Goal: Transaction & Acquisition: Purchase product/service

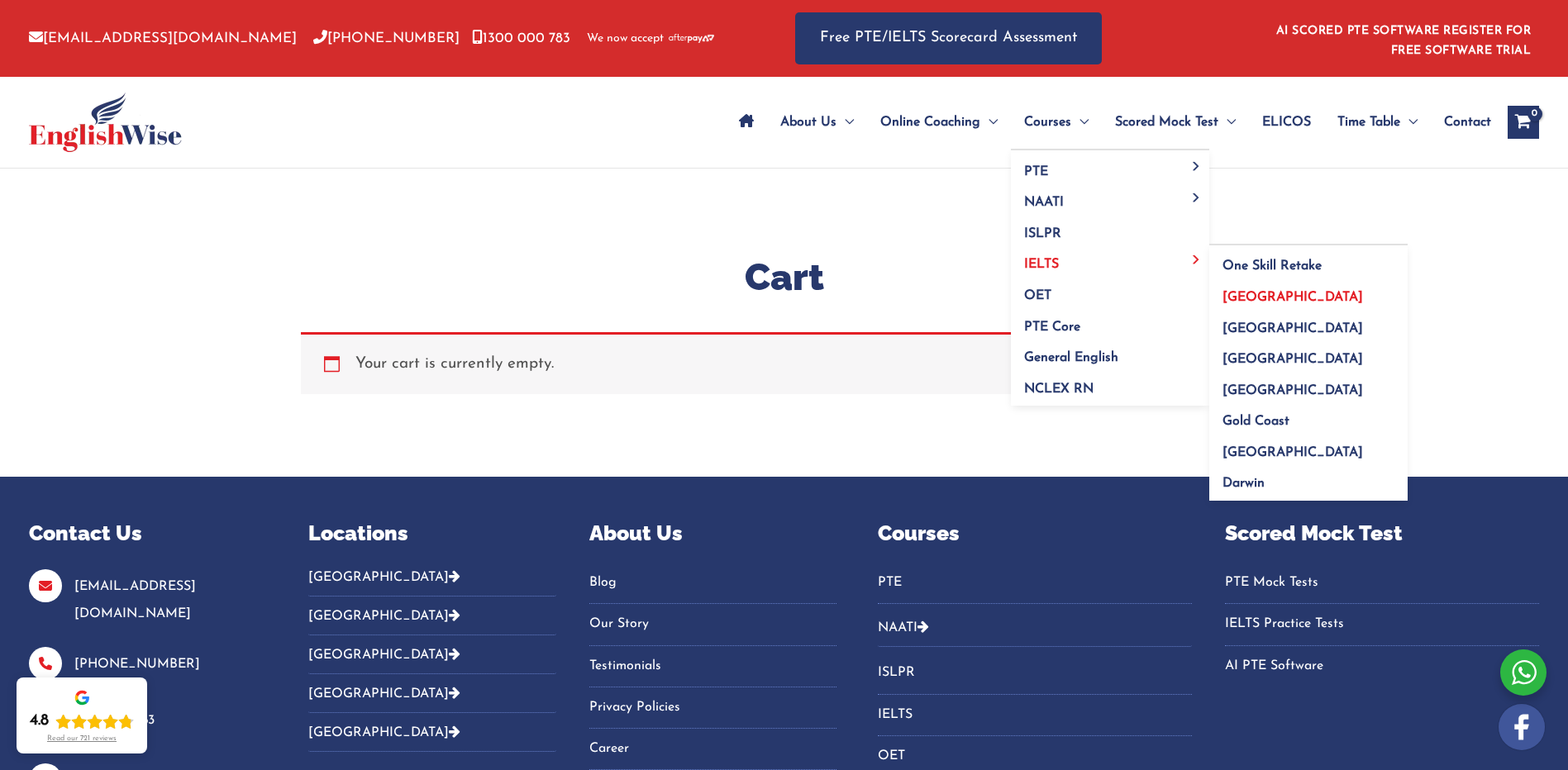
click at [1238, 294] on span "[GEOGRAPHIC_DATA]" at bounding box center [1292, 297] width 141 height 13
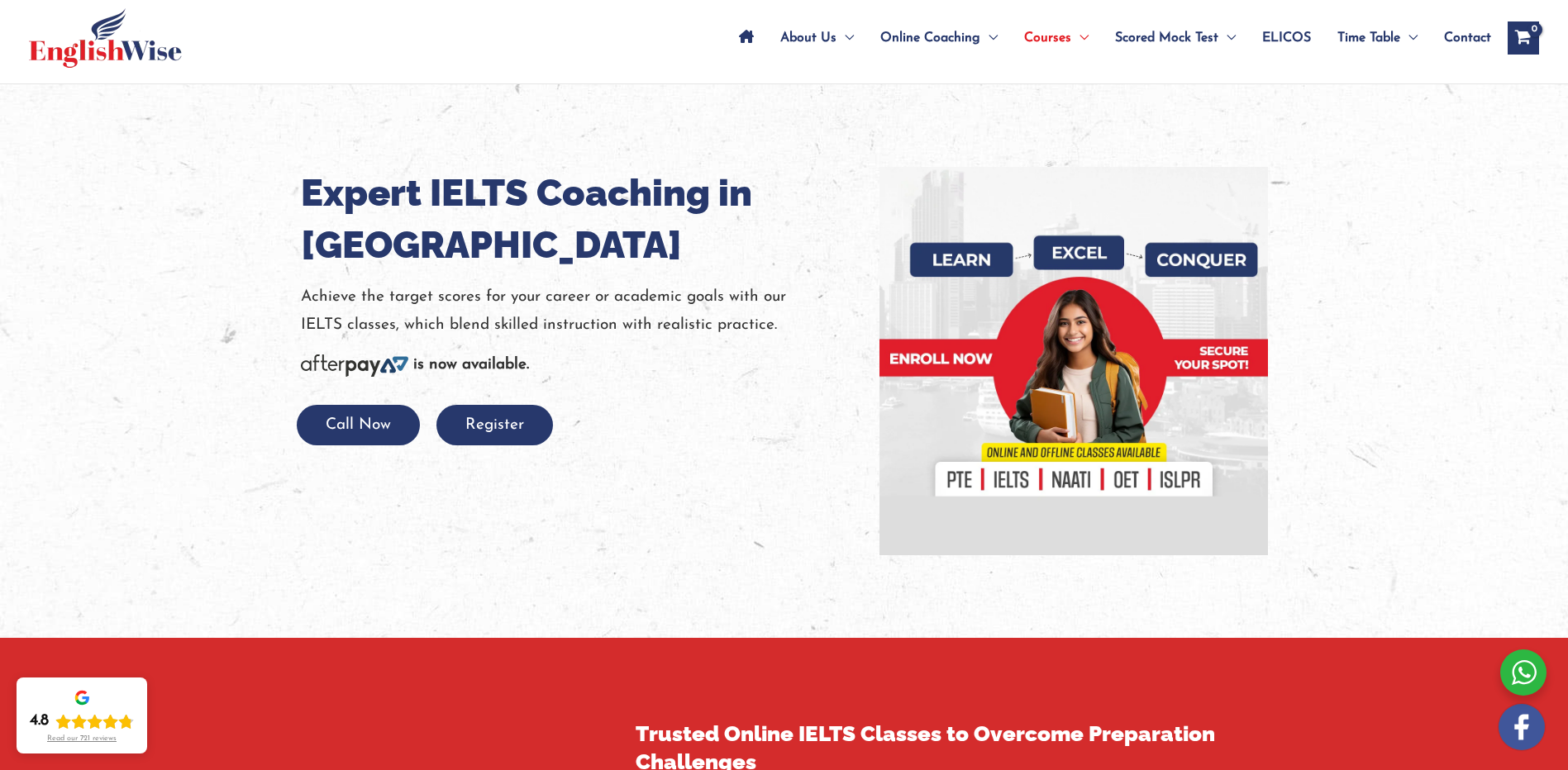
scroll to position [83, 0]
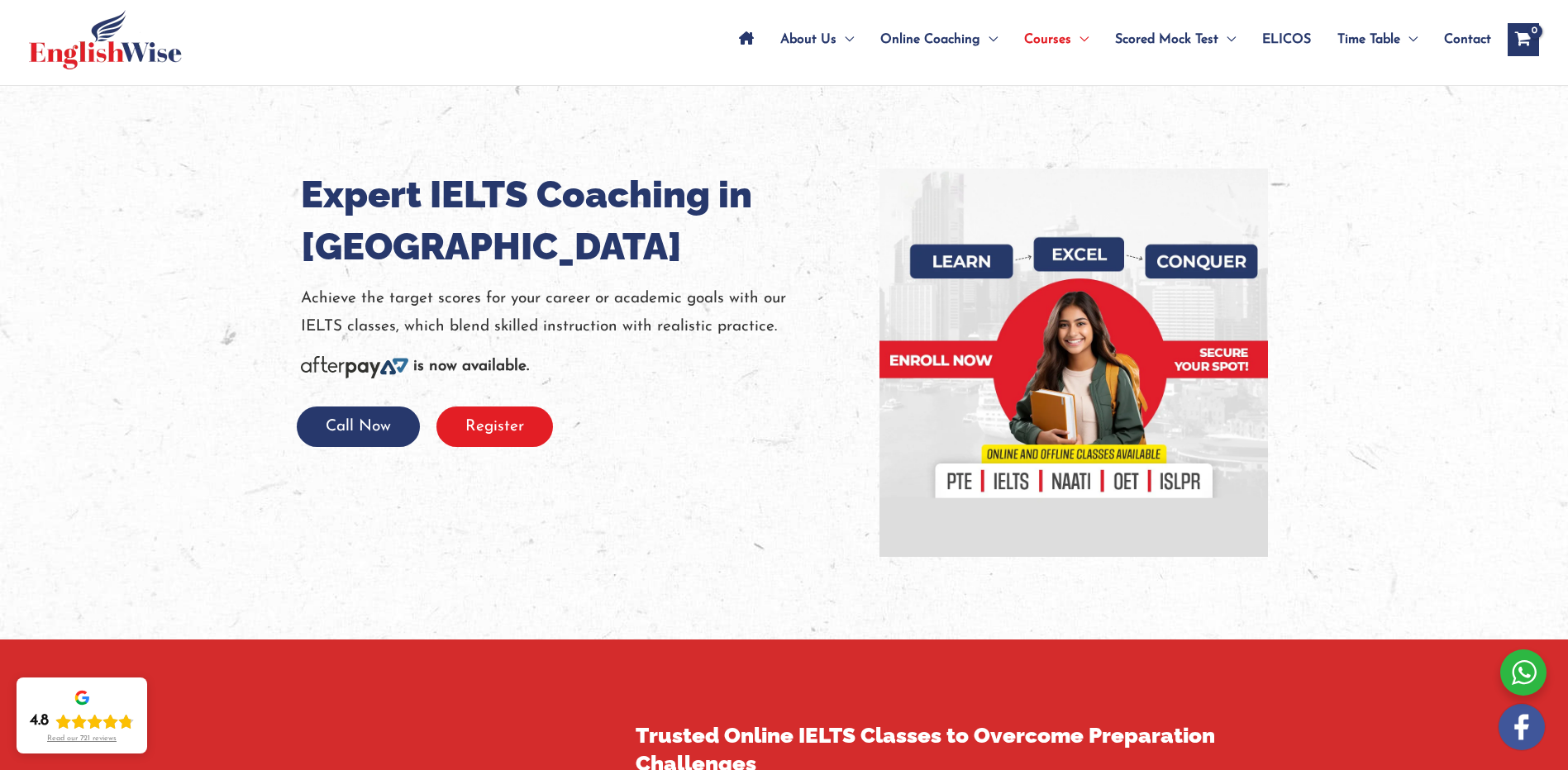
click at [507, 421] on button "Register" at bounding box center [495, 426] width 117 height 40
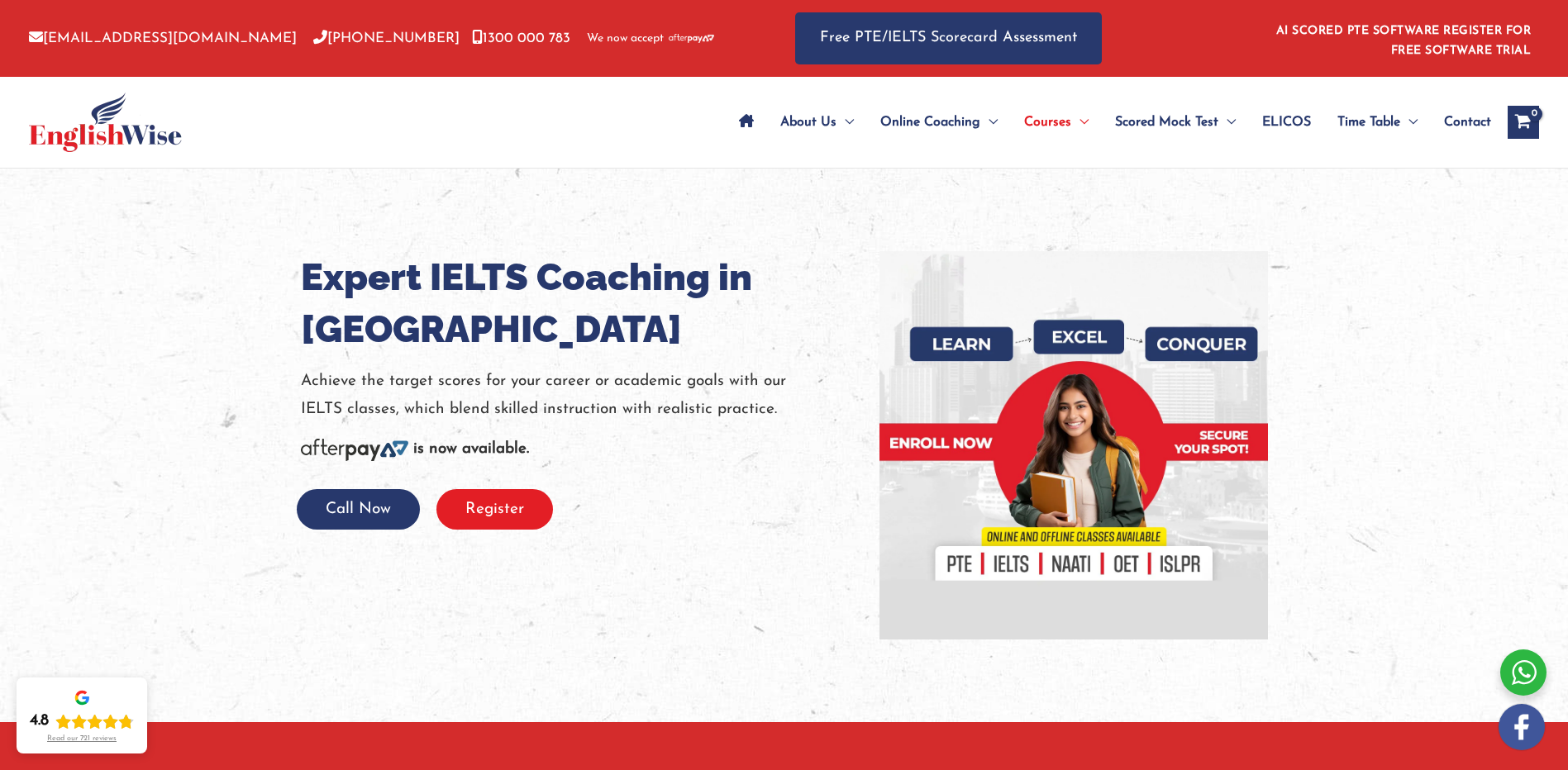
click at [508, 502] on button "Register" at bounding box center [495, 509] width 117 height 40
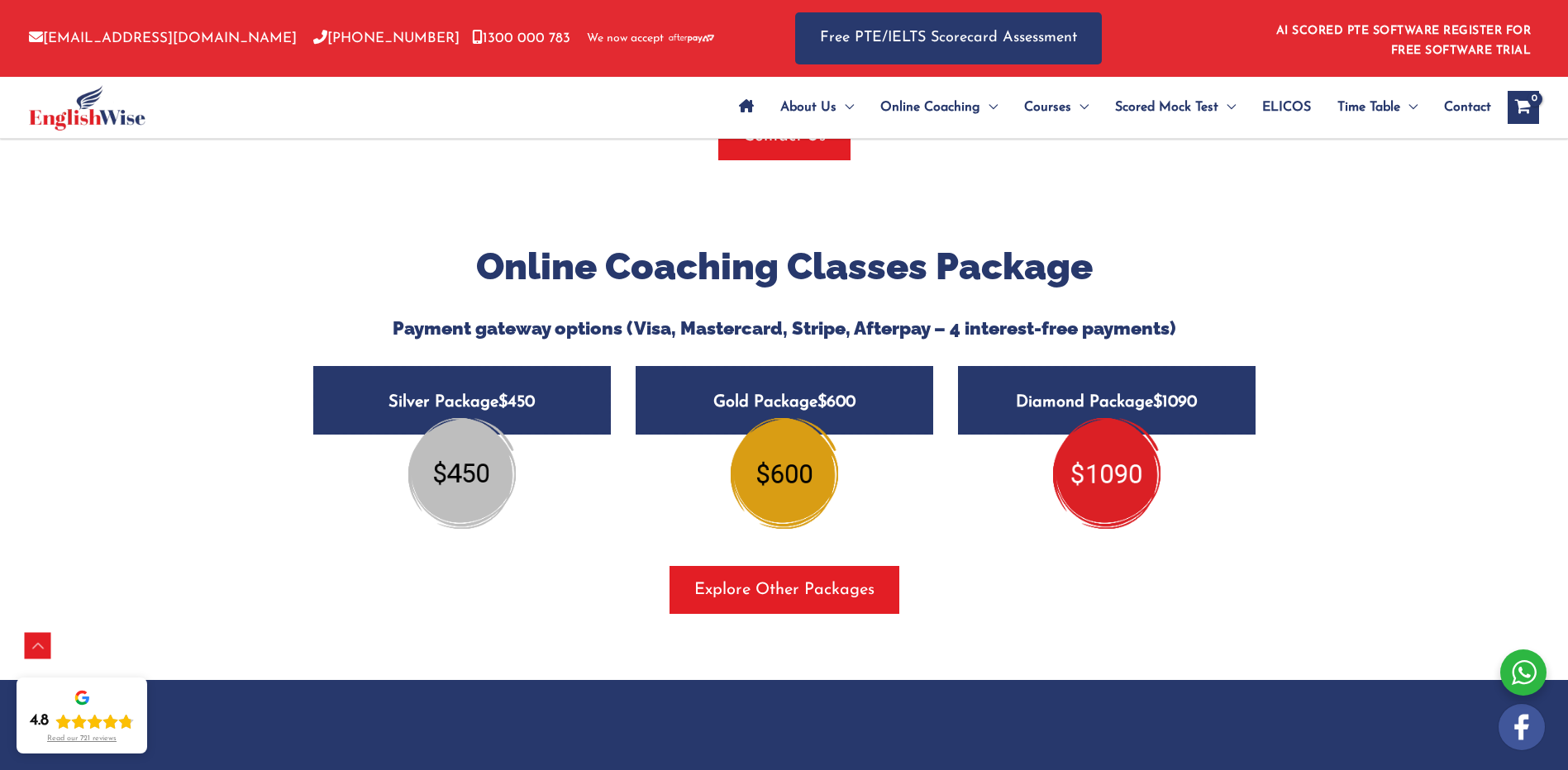
scroll to position [1764, 0]
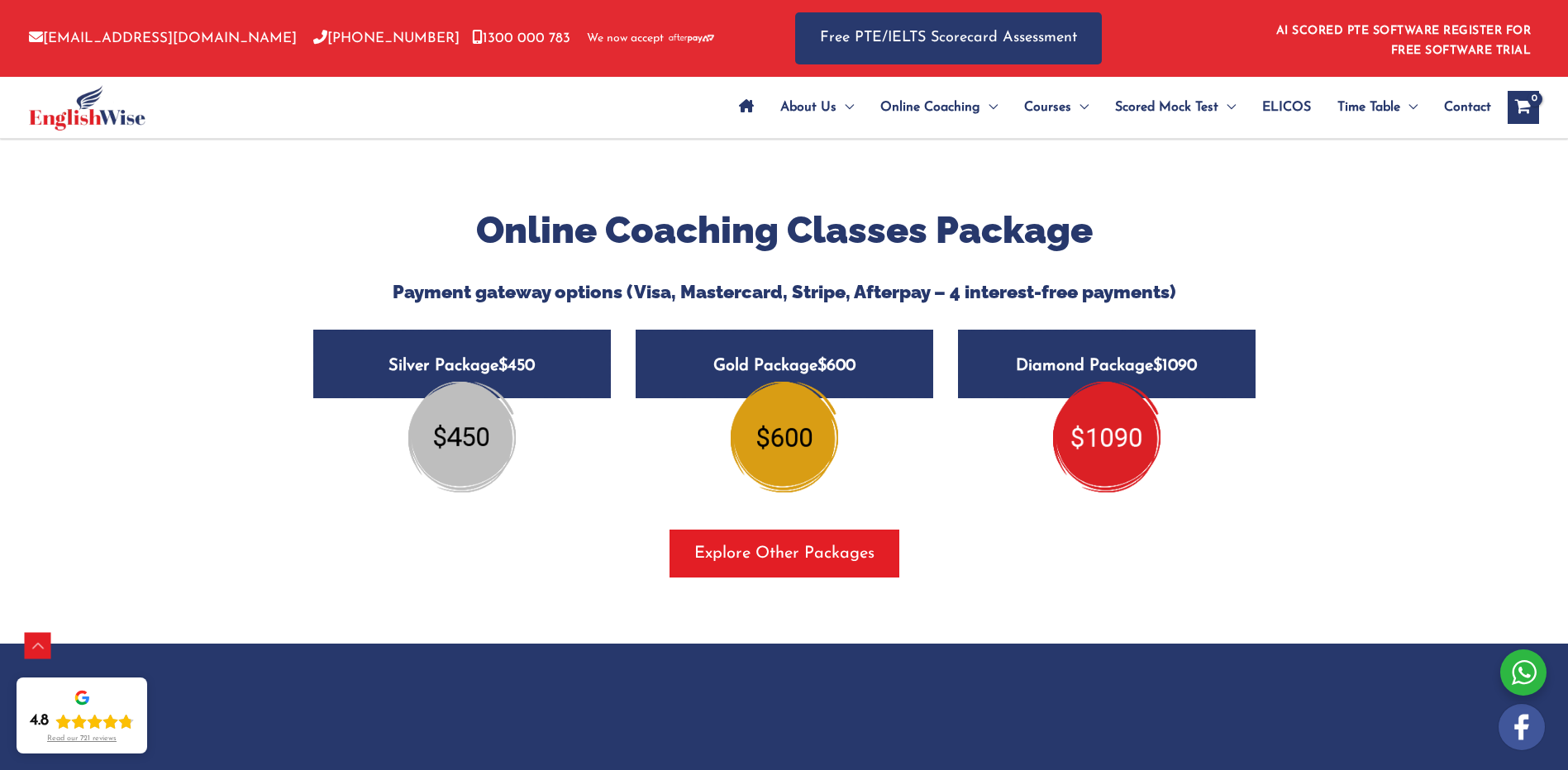
click at [790, 434] on img at bounding box center [784, 436] width 108 height 110
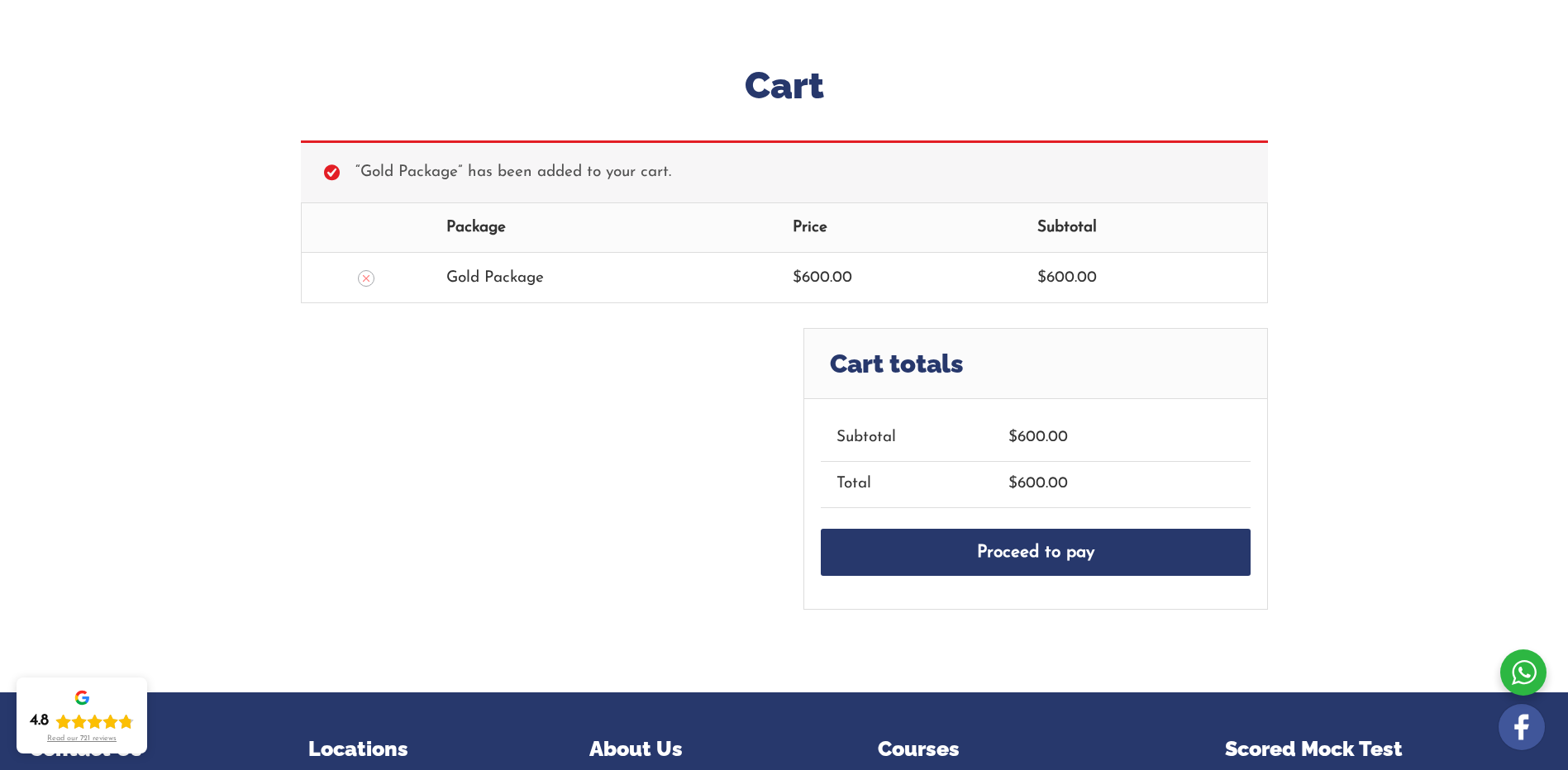
scroll to position [248, 0]
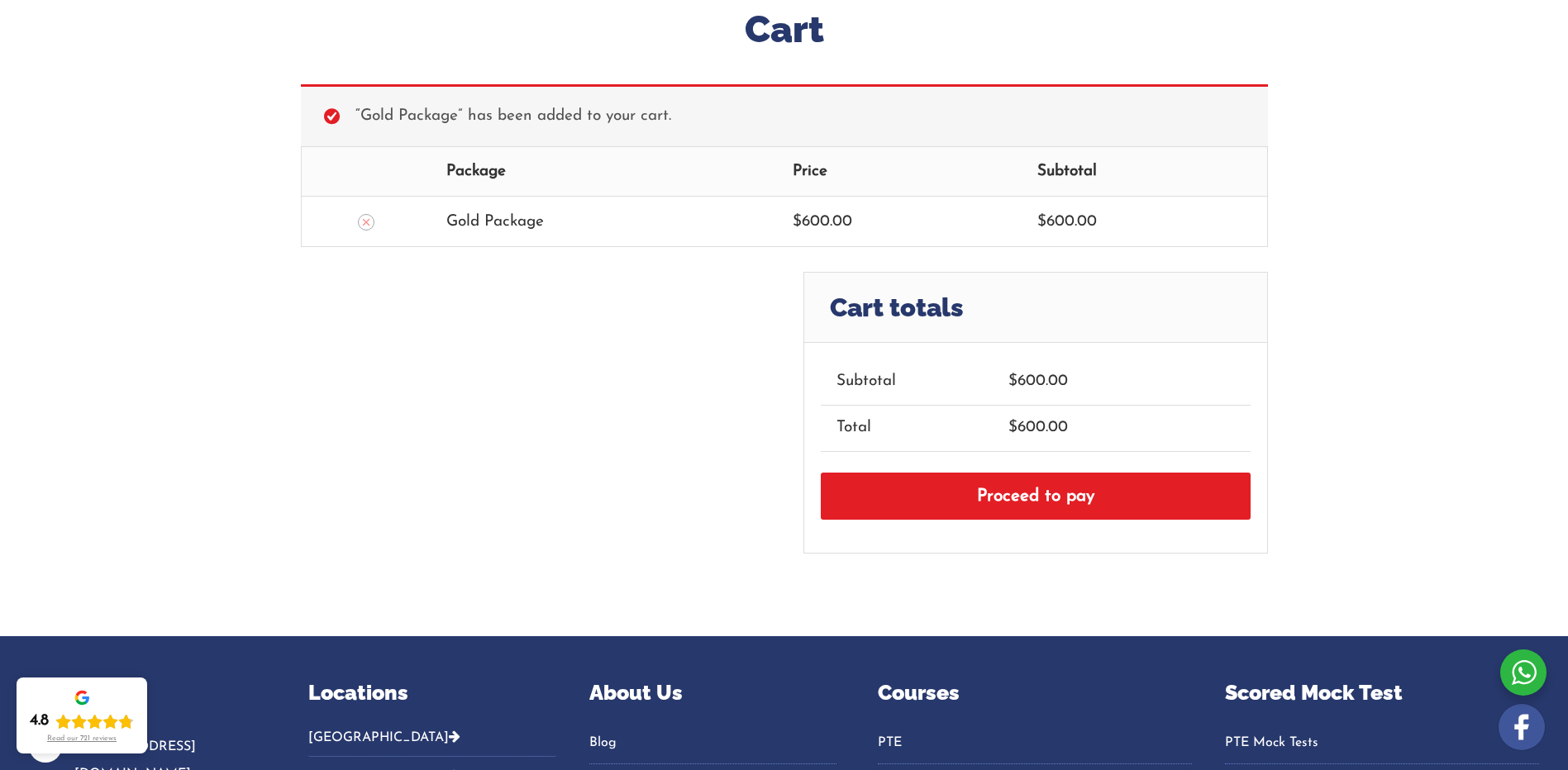
click at [1008, 475] on link "Proceed to pay" at bounding box center [1035, 496] width 430 height 48
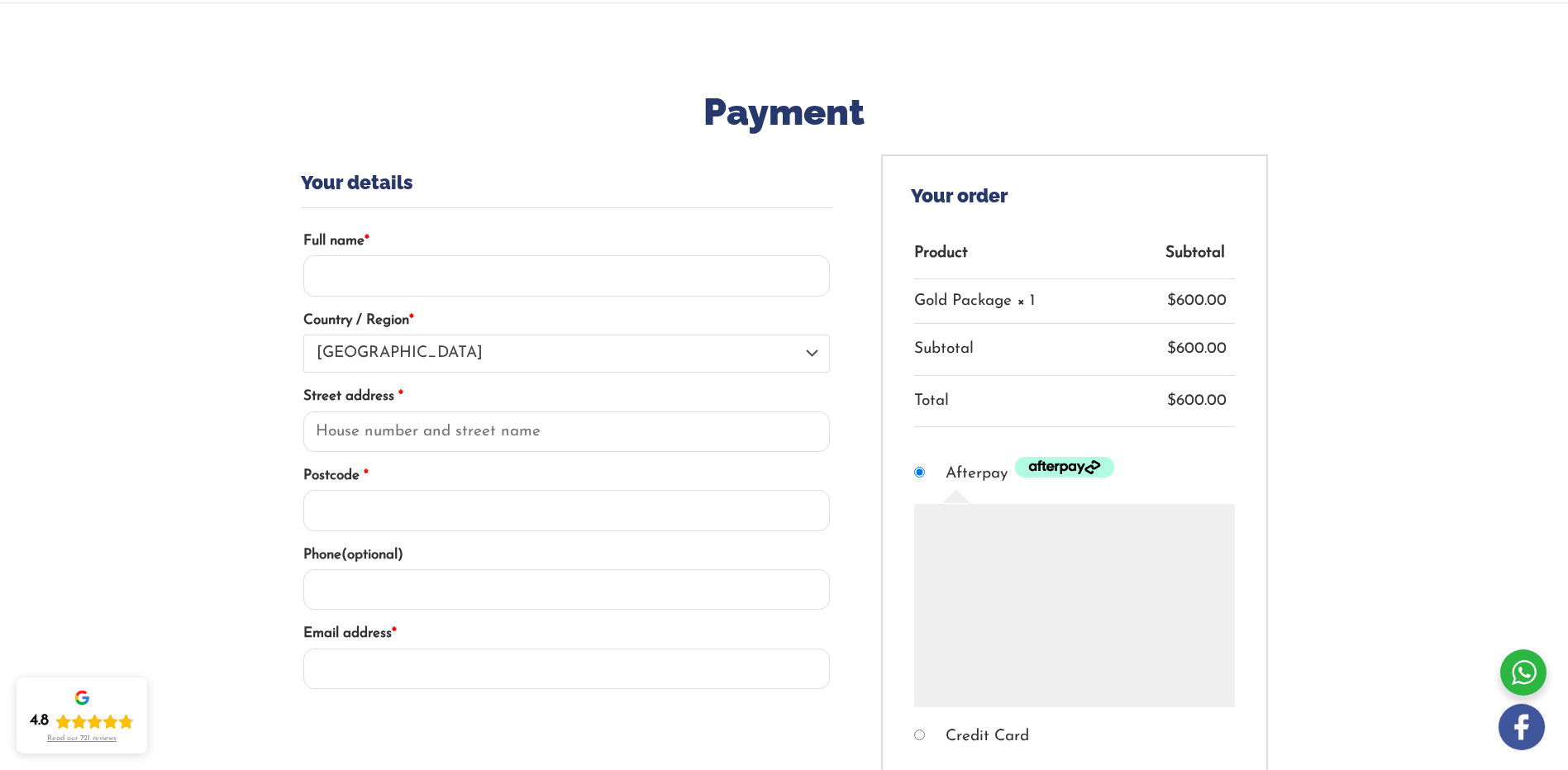
scroll to position [83, 0]
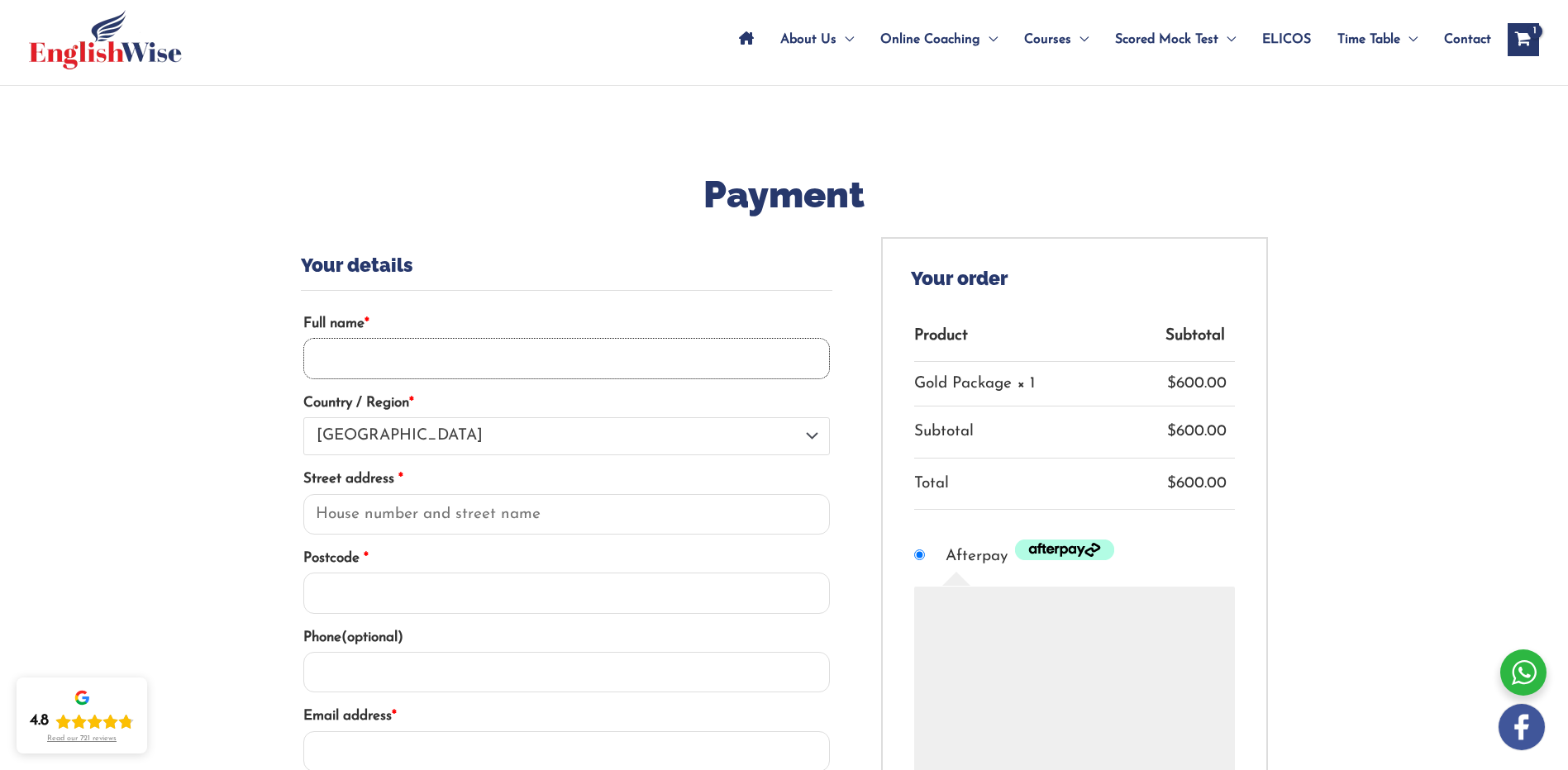
click at [424, 350] on input "Full name *" at bounding box center [567, 358] width 528 height 41
type input "Jessica"
type input "Work"
type input "+61409721264"
type input "jessica.kneath@salvationarmy.org.au"
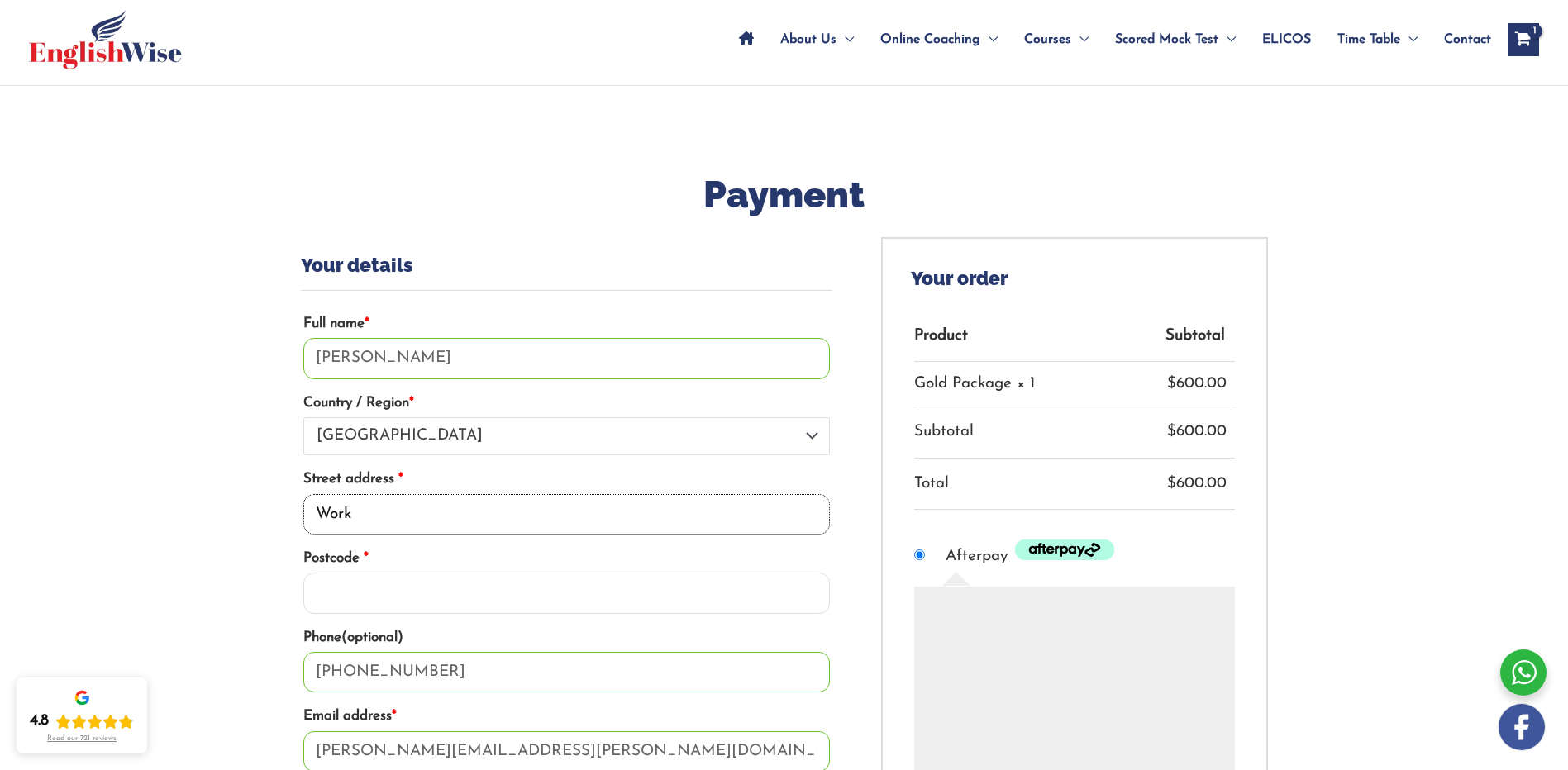
drag, startPoint x: 408, startPoint y: 515, endPoint x: 258, endPoint y: 513, distance: 150.0
click at [258, 513] on div "Payment — OR — Your details Full name * Jessica Country / Region * Select a cou…" at bounding box center [784, 628] width 1568 height 1084
click at [470, 365] on input "Jessica" at bounding box center [567, 358] width 528 height 41
click at [573, 254] on h3 "Your details" at bounding box center [567, 264] width 532 height 54
click at [1525, 41] on icon "View Shopping Cart, 1 items" at bounding box center [1522, 40] width 19 height 17
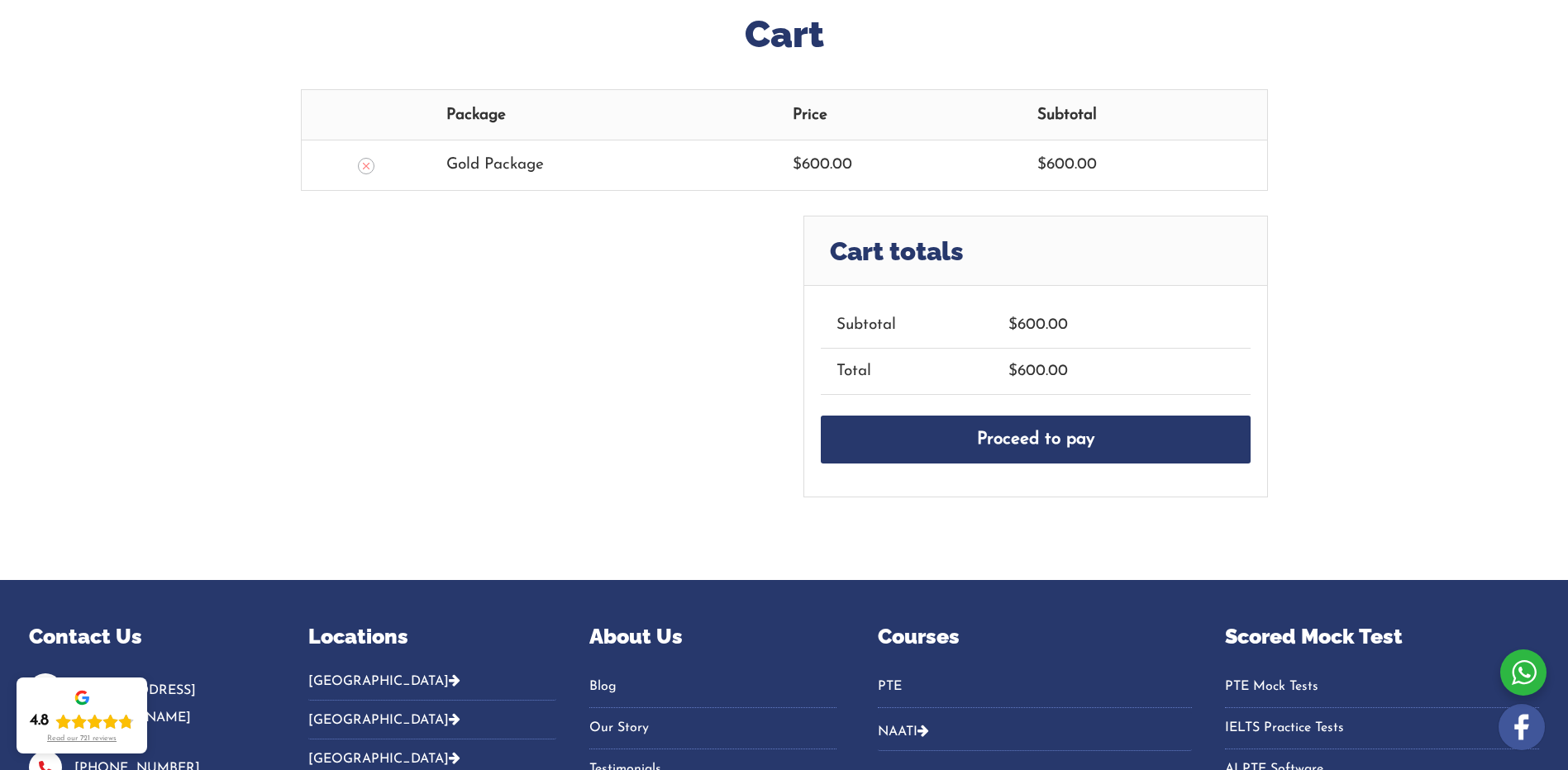
scroll to position [248, 0]
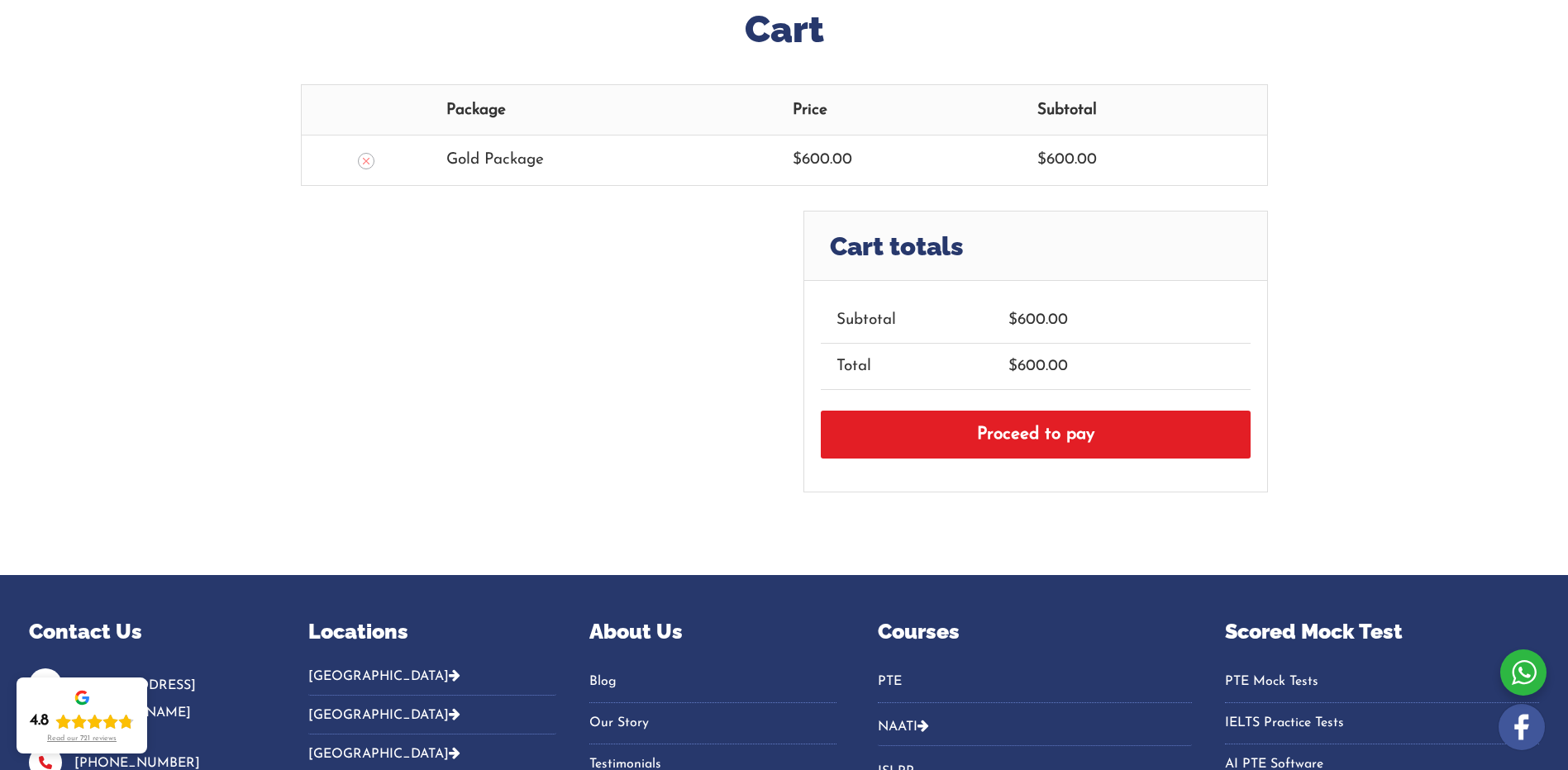
click at [1169, 436] on link "Proceed to pay" at bounding box center [1035, 434] width 430 height 48
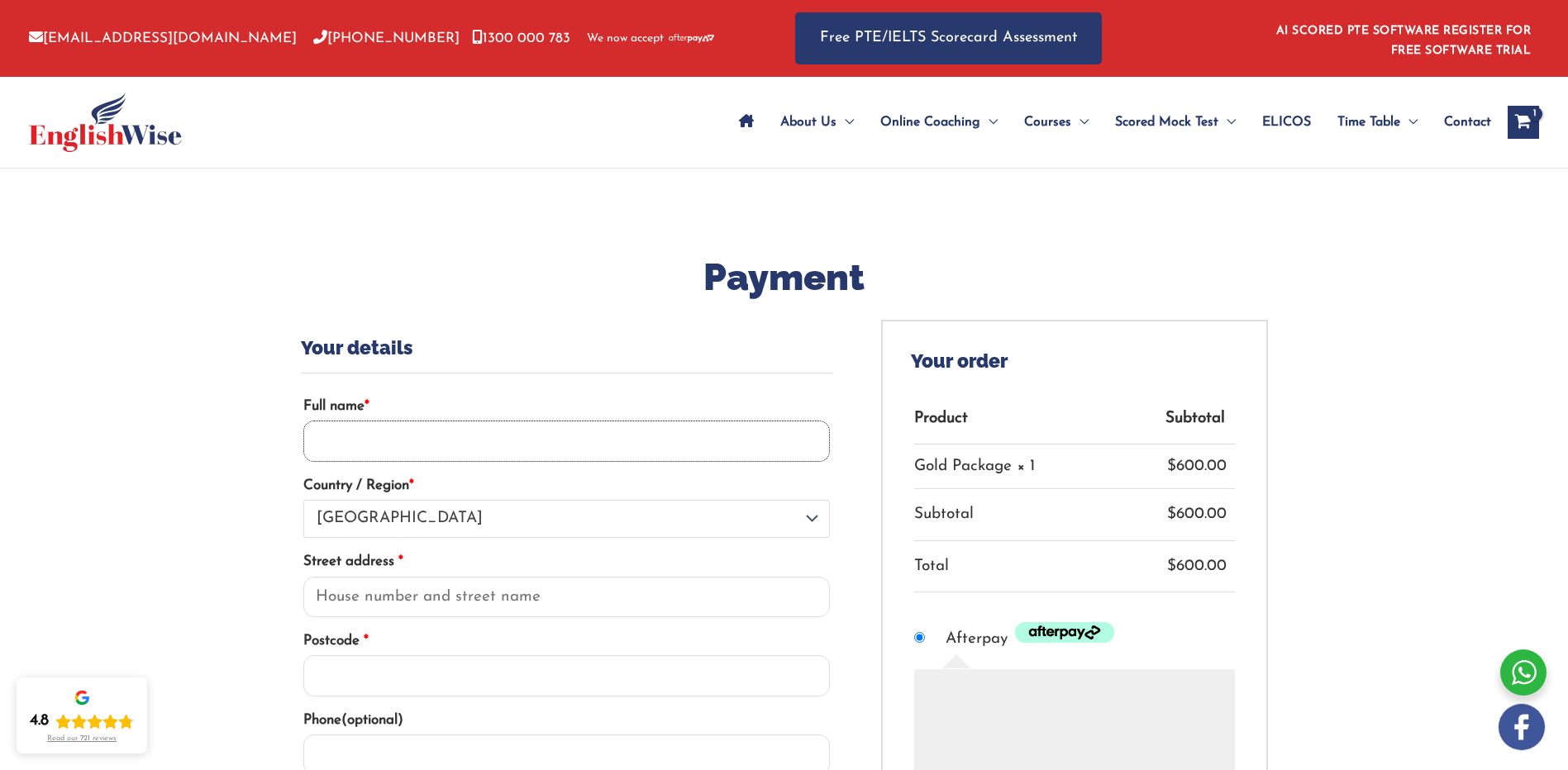
click at [703, 453] on input "Full name *" at bounding box center [567, 441] width 528 height 41
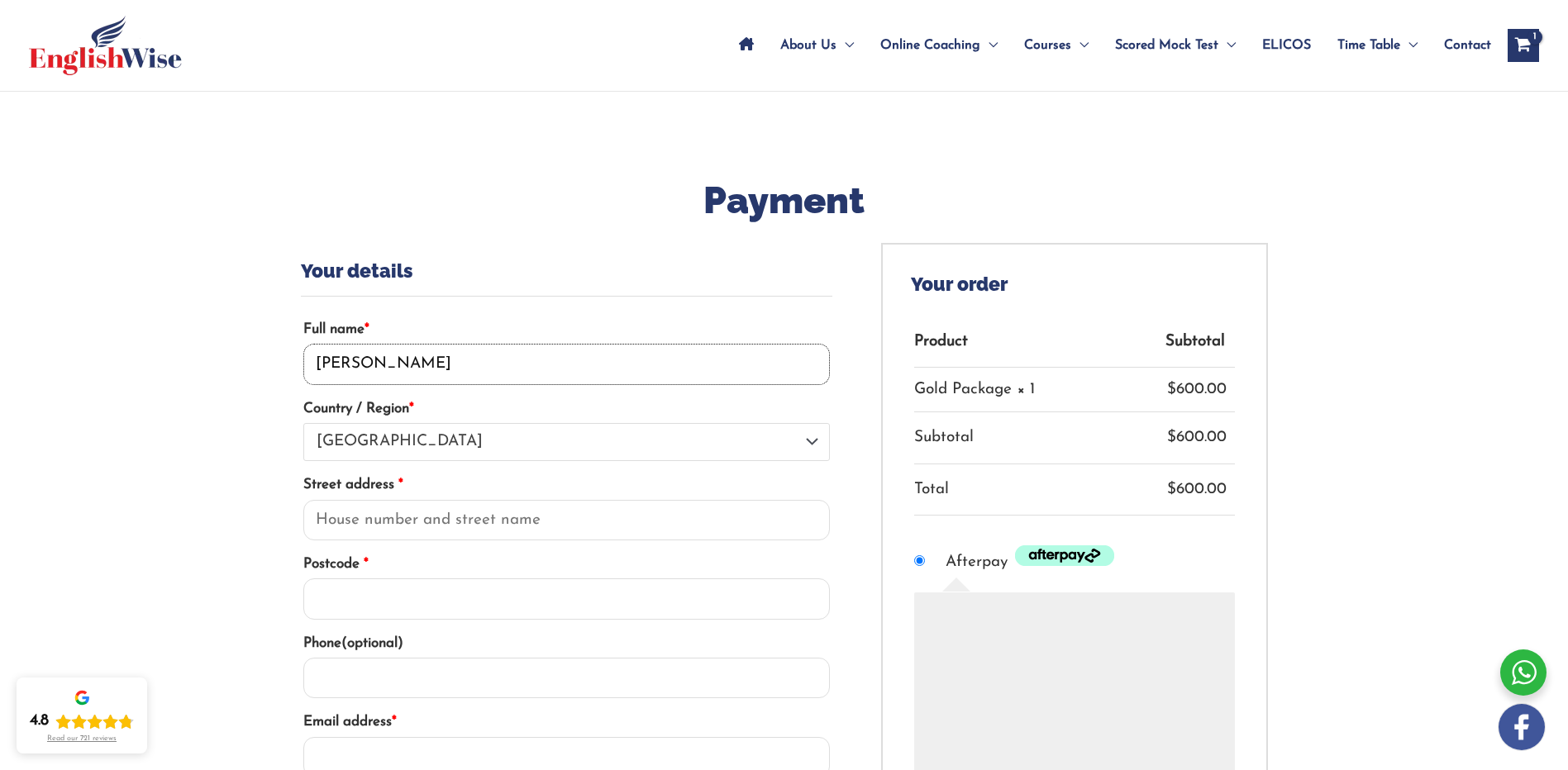
scroll to position [165, 0]
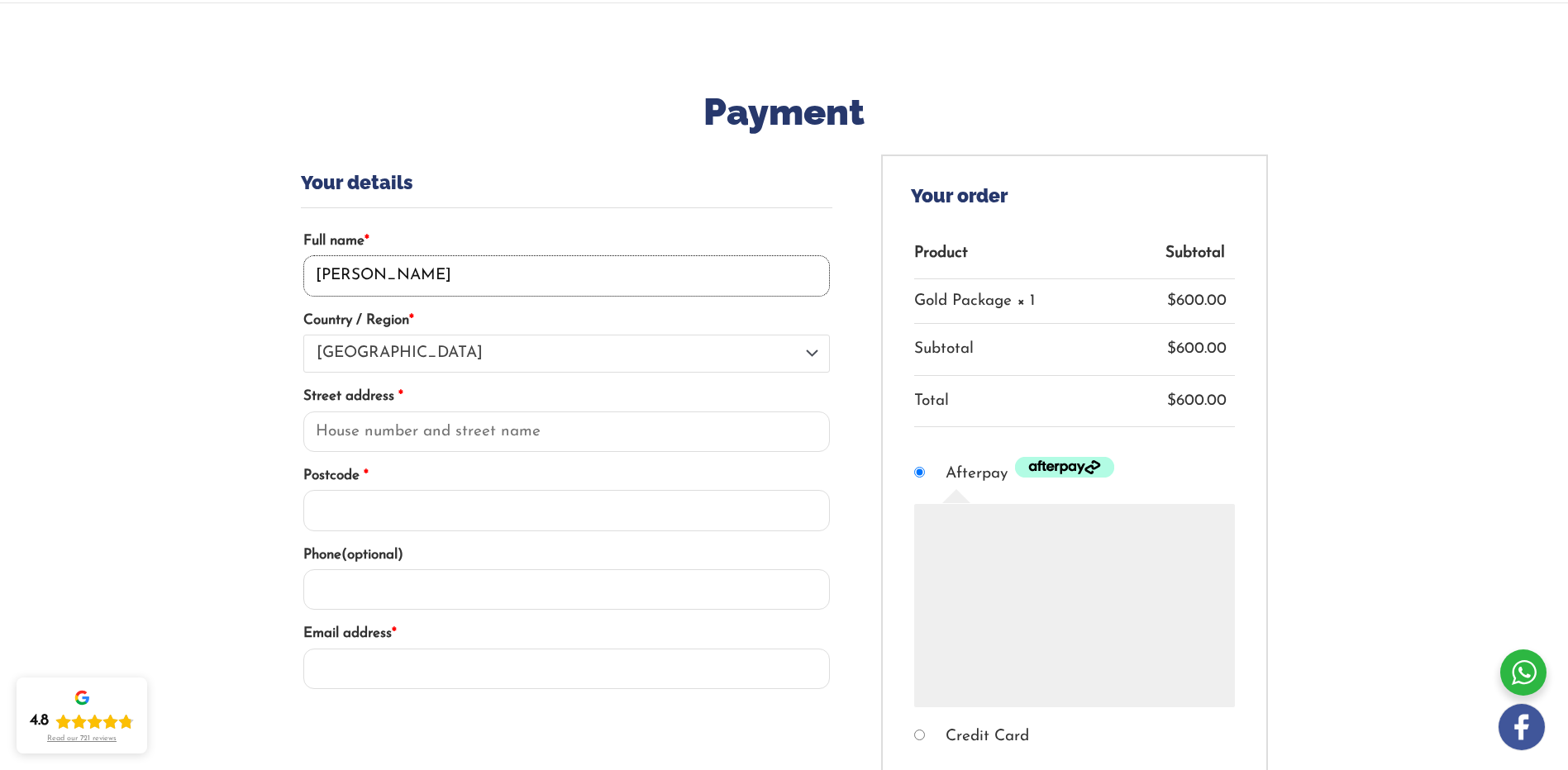
type input "[PERSON_NAME]"
click at [365, 427] on input "Street address *" at bounding box center [567, 432] width 528 height 41
click at [507, 432] on input "Street address *" at bounding box center [567, 432] width 528 height 41
type input "[STREET_ADDRESS]"
click at [495, 521] on input "Postcode *" at bounding box center [567, 510] width 528 height 41
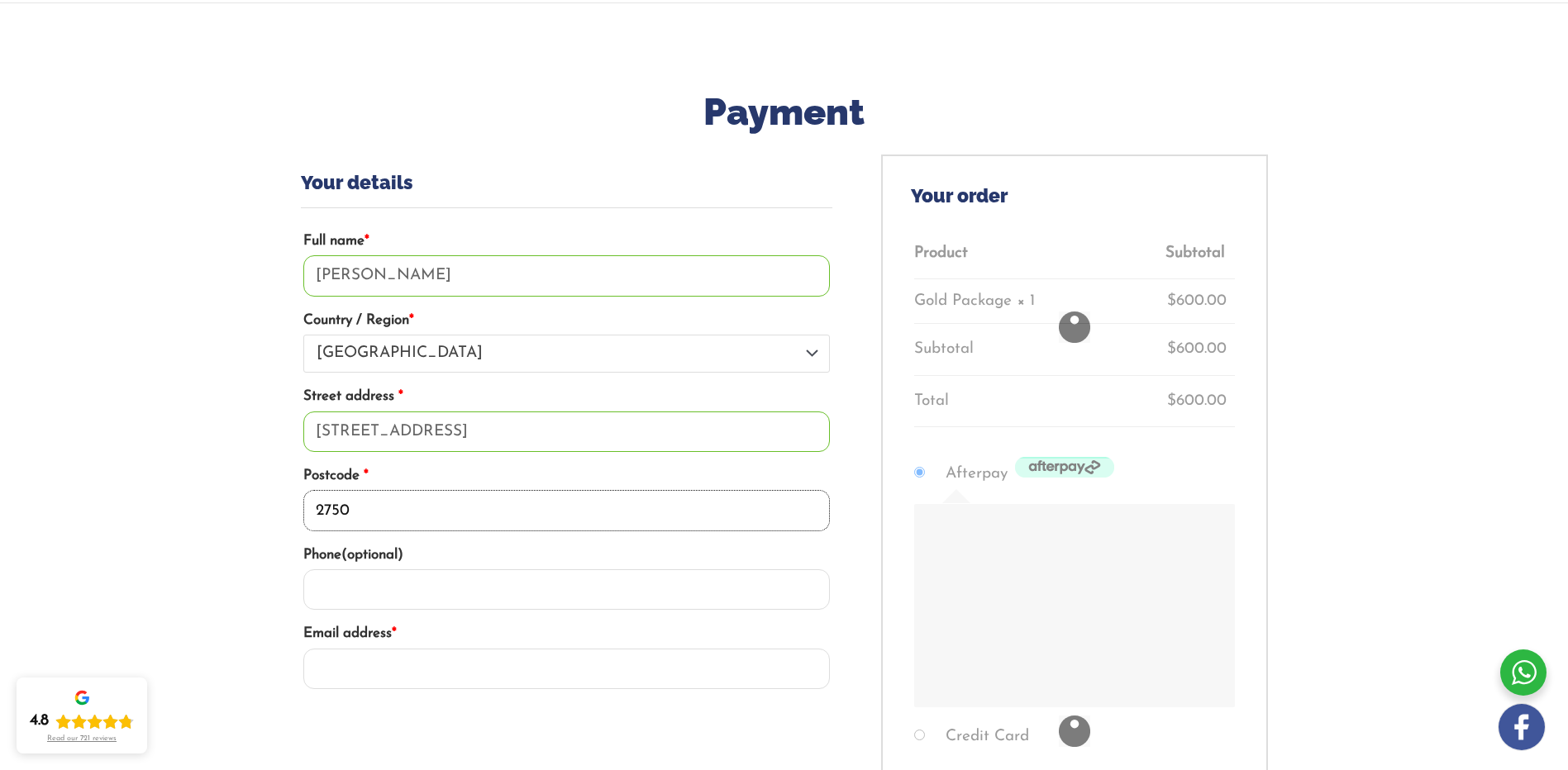
type input "2750"
click at [232, 463] on div "Payment — [GEOGRAPHIC_DATA] — Your details Full name * [PERSON_NAME] Country / …" at bounding box center [784, 547] width 1568 height 1088
click at [436, 589] on input "Phone (optional)" at bounding box center [567, 589] width 528 height 41
click at [419, 661] on input "Email address *" at bounding box center [567, 669] width 528 height 41
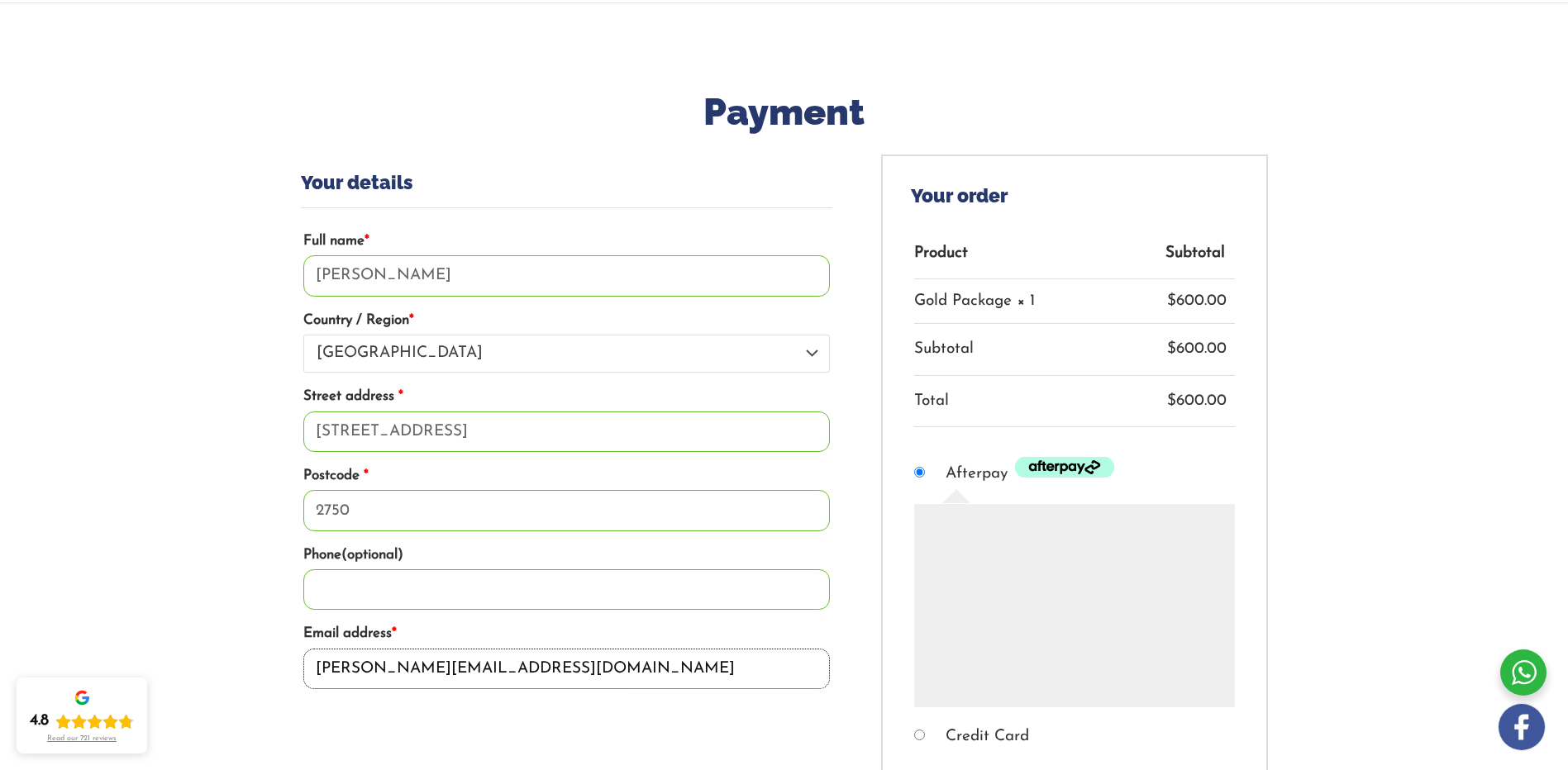
click at [463, 667] on input "[PERSON_NAME][EMAIL_ADDRESS][DOMAIN_NAME]" at bounding box center [567, 669] width 528 height 41
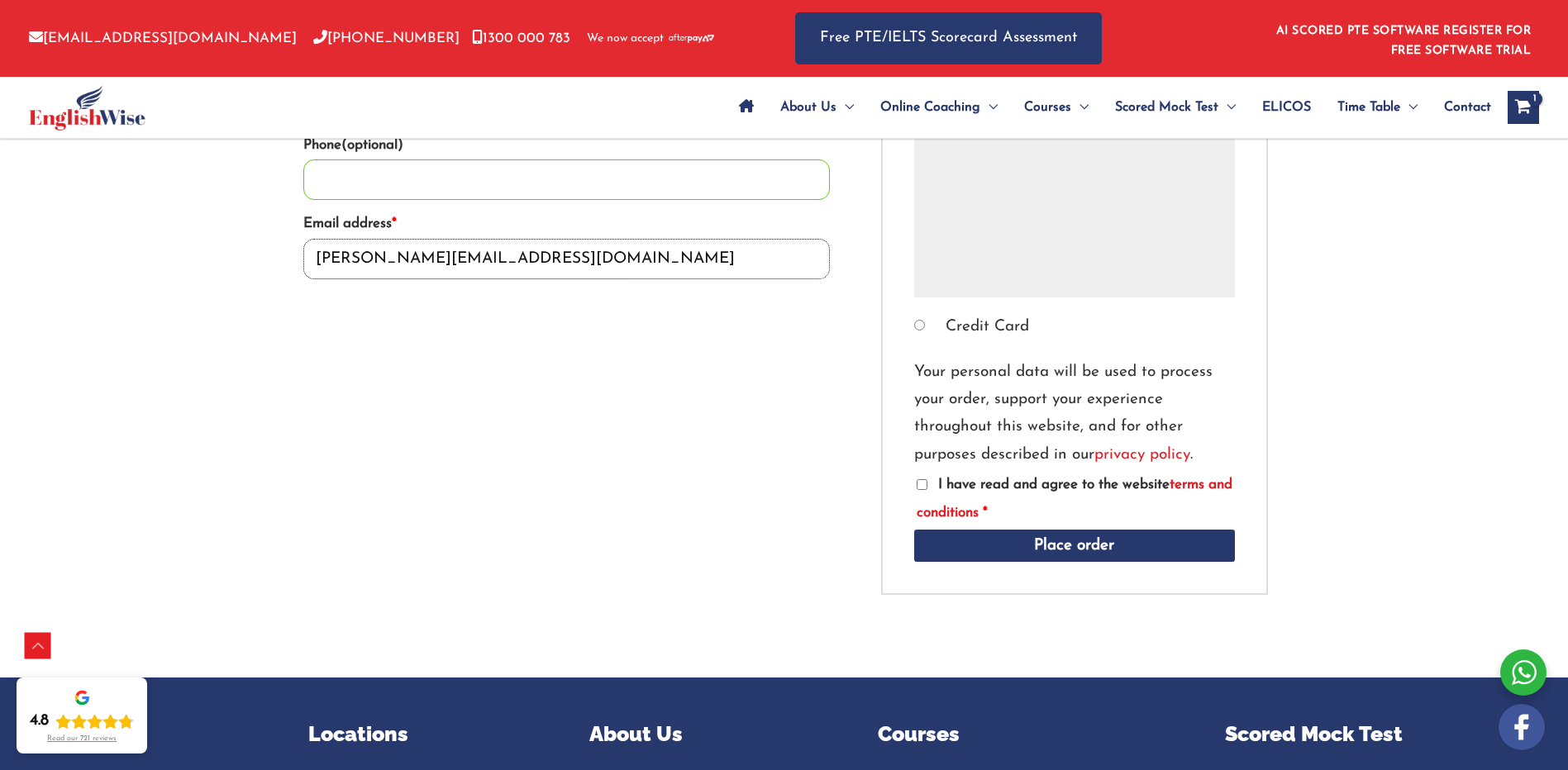
scroll to position [578, 0]
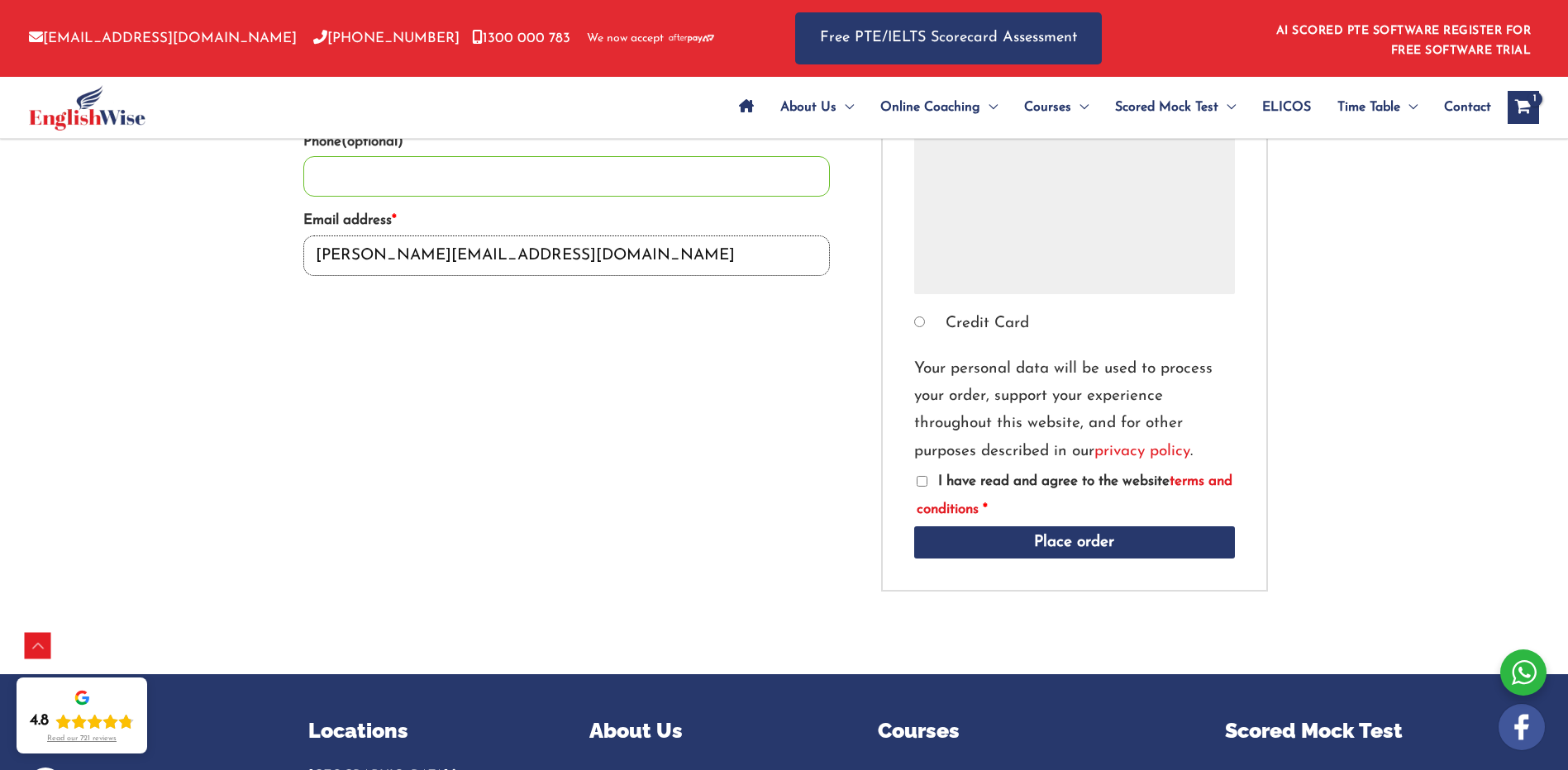
type input "[PERSON_NAME][EMAIL_ADDRESS][DOMAIN_NAME]"
click at [923, 476] on input "I have read and agree to the website terms and conditions *" at bounding box center [922, 482] width 11 height 11
checkbox input "true"
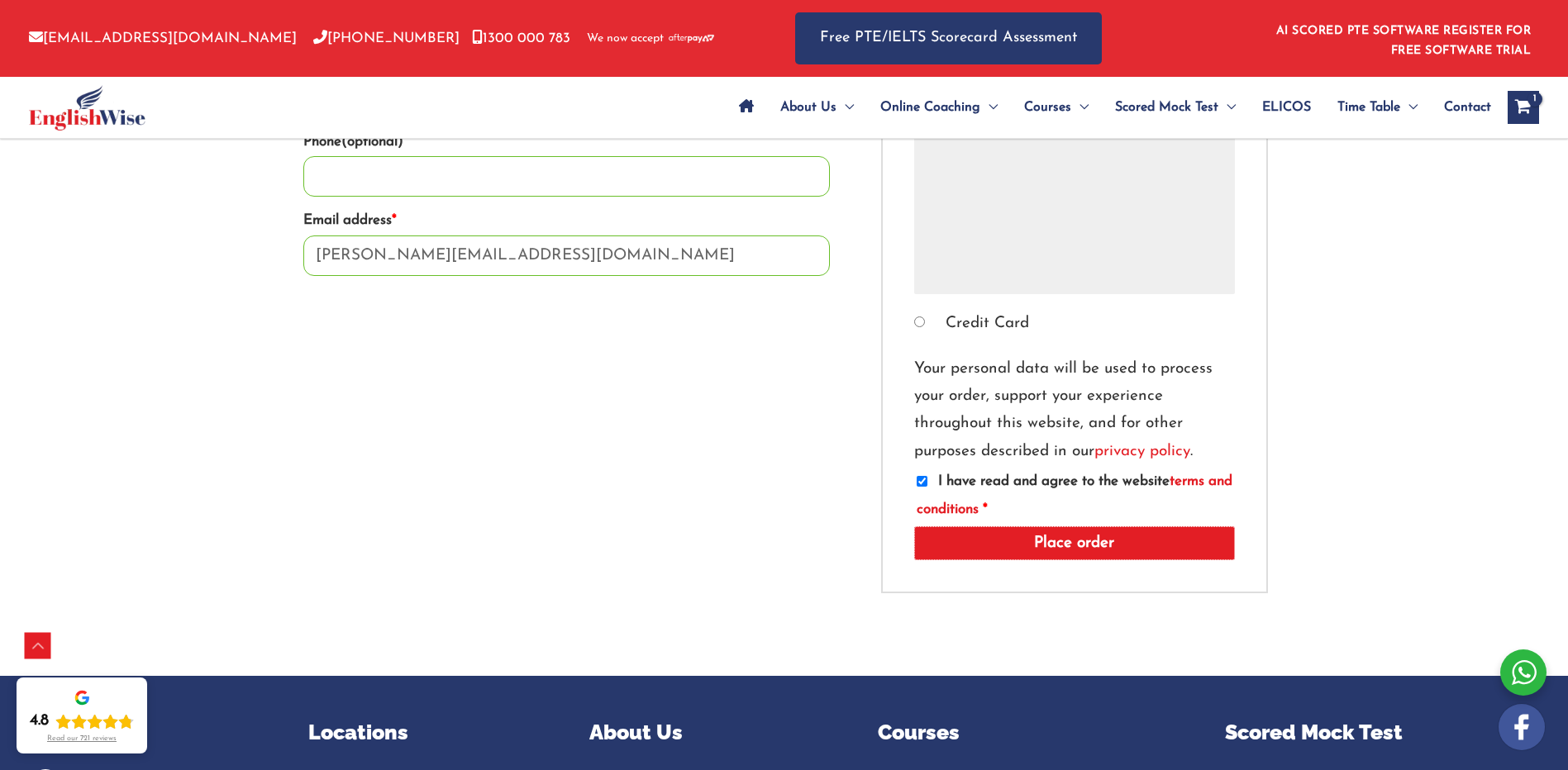
click at [1126, 550] on button "Place order" at bounding box center [1073, 543] width 320 height 34
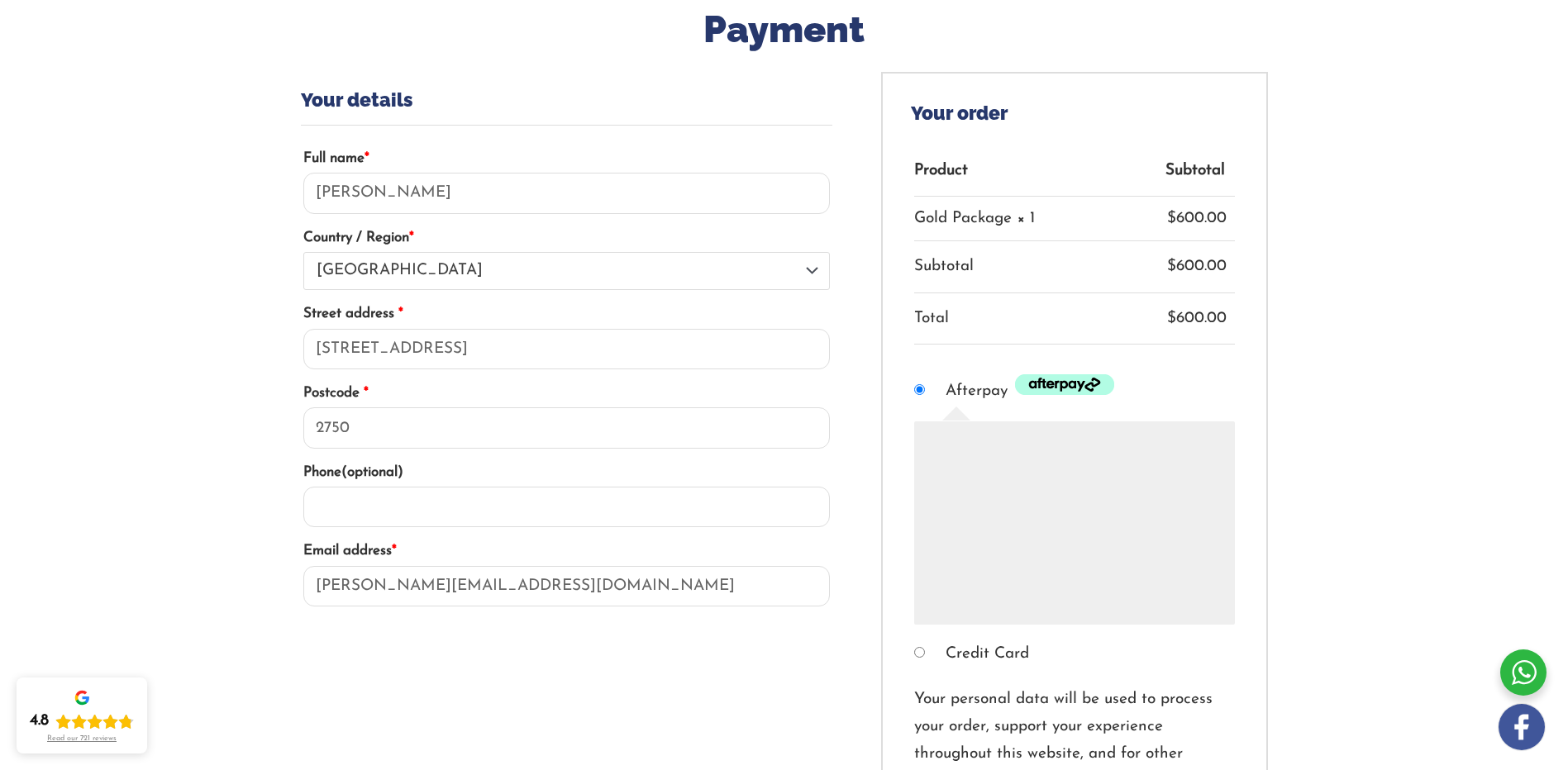
click at [919, 650] on input "Credit Card" at bounding box center [919, 652] width 11 height 11
radio input "true"
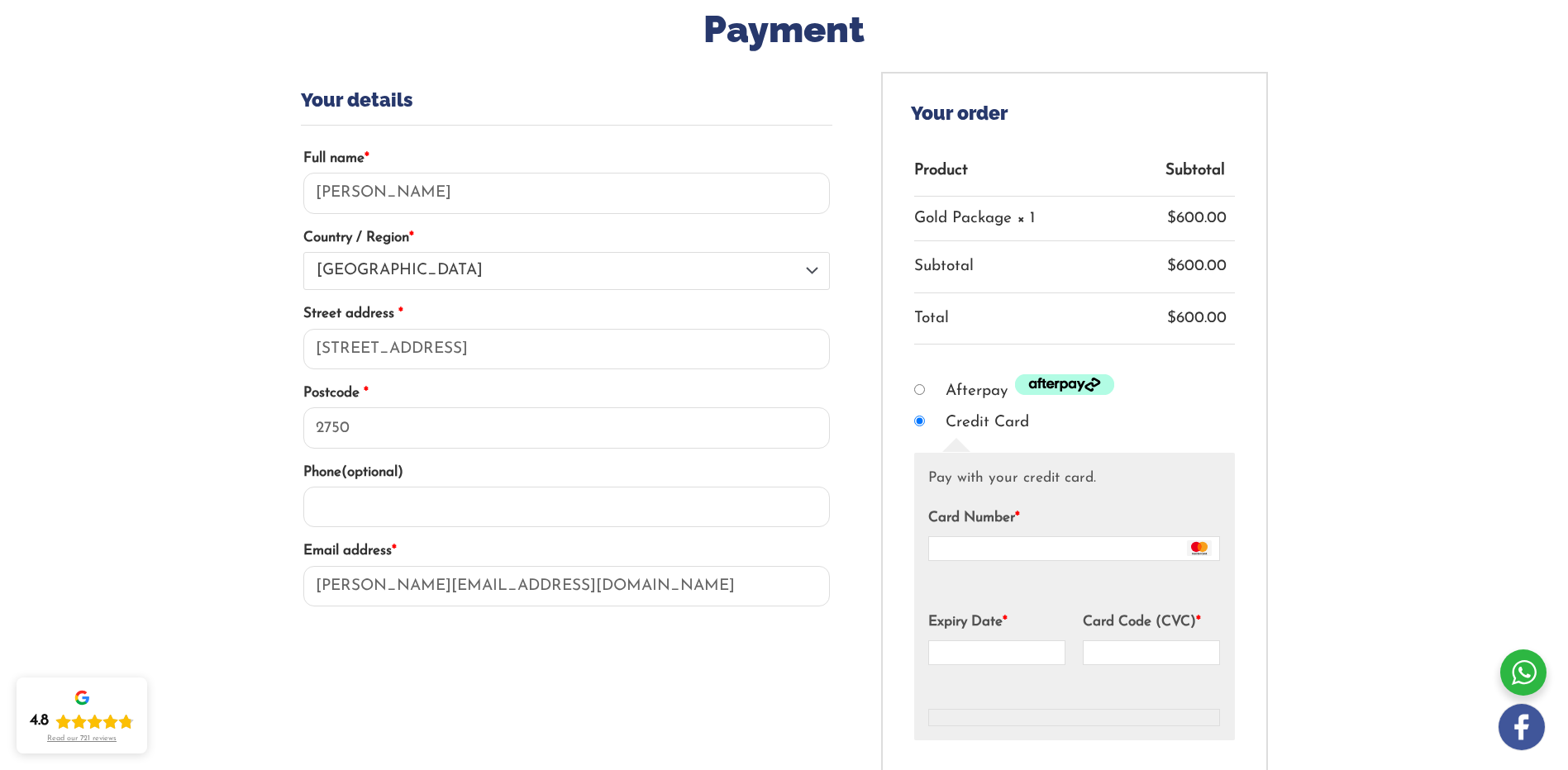
click at [1146, 644] on div "Checkout" at bounding box center [1151, 652] width 137 height 25
click at [1268, 592] on div "Payment — OR — Your details Full name * Jody Swift Country / Region * Select a …" at bounding box center [784, 505] width 992 height 1004
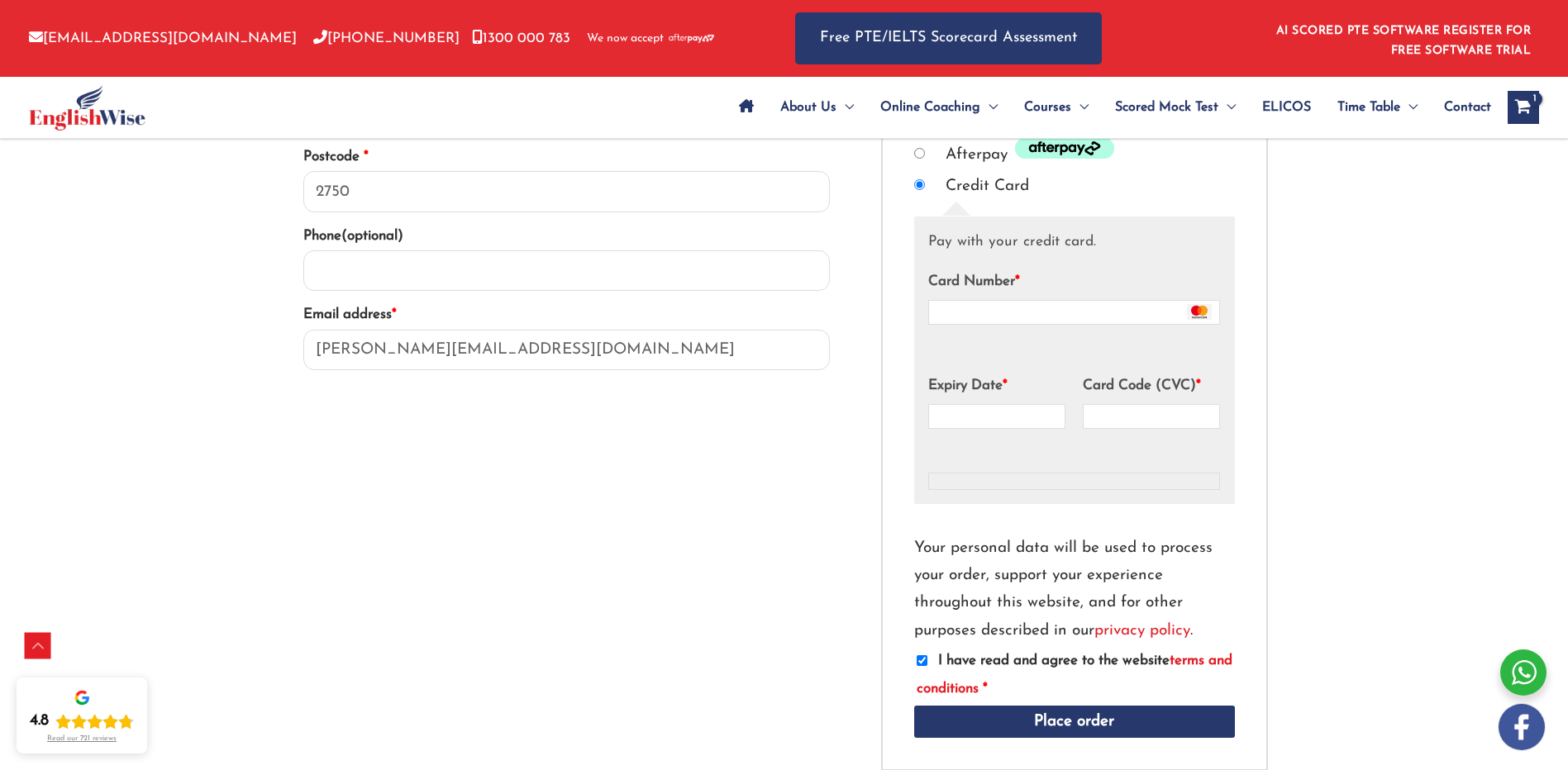
scroll to position [495, 0]
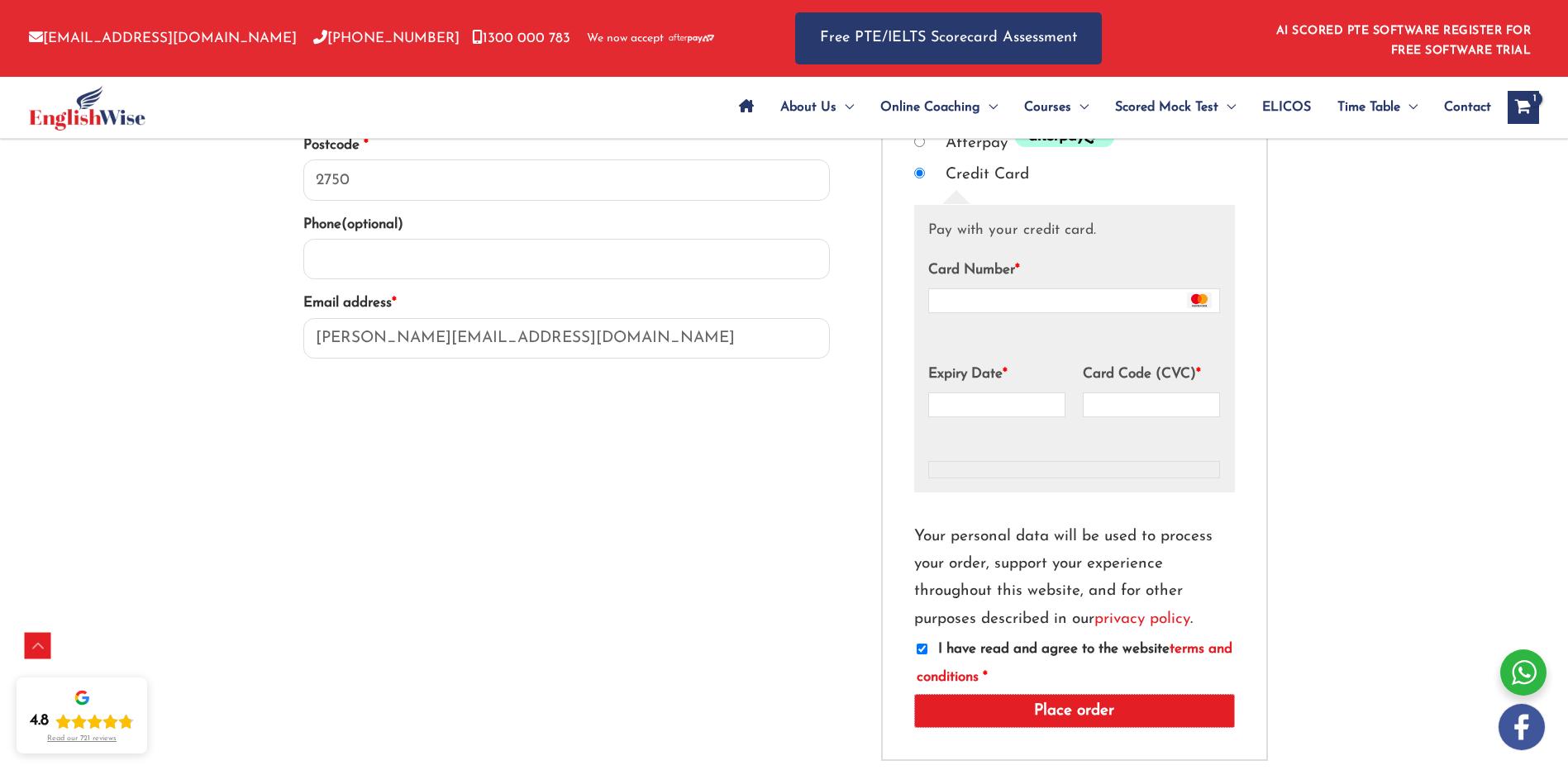
click at [1153, 703] on button "Place order" at bounding box center [1073, 711] width 320 height 34
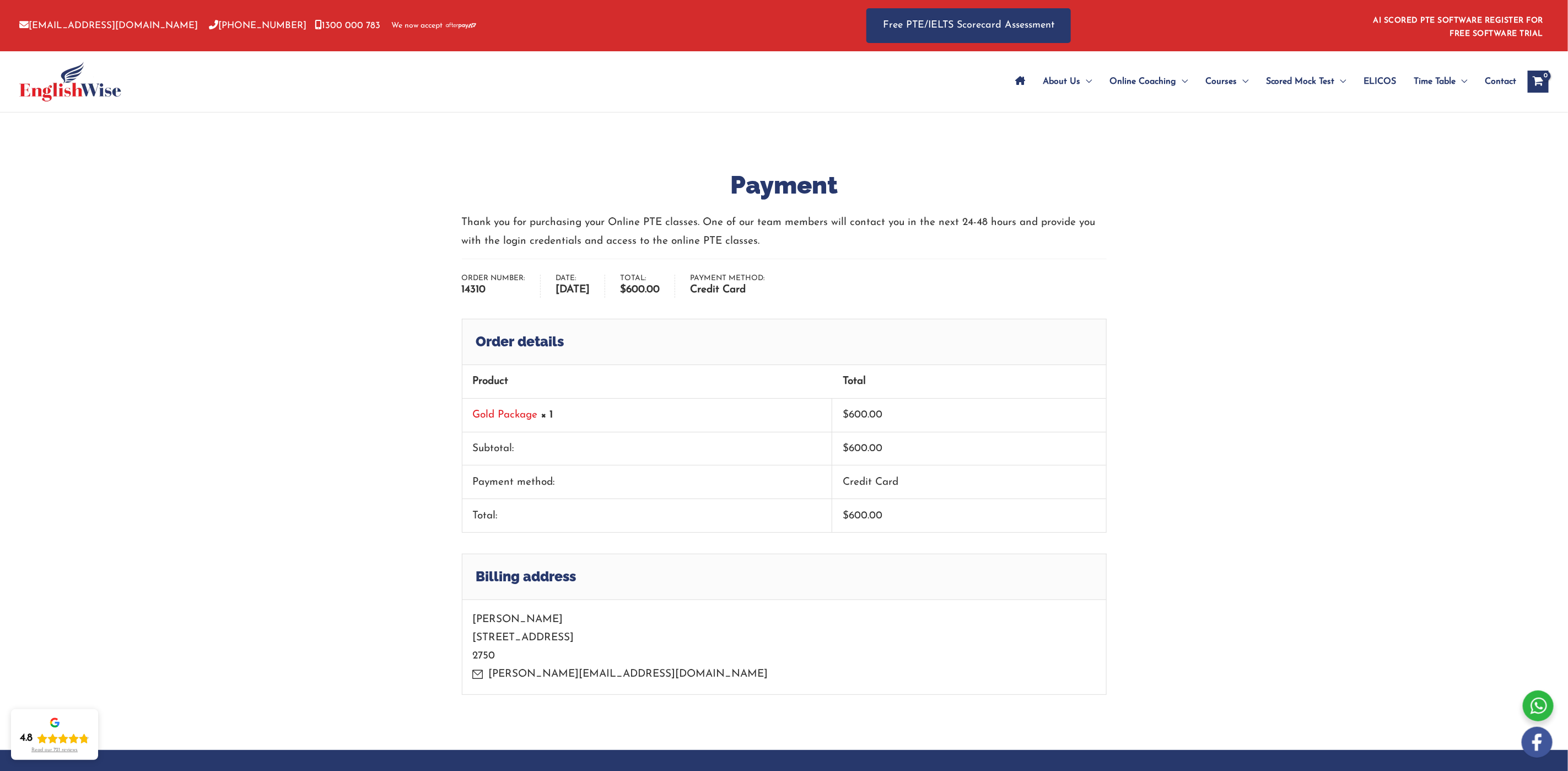
drag, startPoint x: 914, startPoint y: 0, endPoint x: 1143, endPoint y: 689, distance: 726.1
click at [1045, 513] on div "Payment Thank you for purchasing your Online PTE classes. One of our team membe…" at bounding box center [784, 431] width 1568 height 637
